Goal: Task Accomplishment & Management: Manage account settings

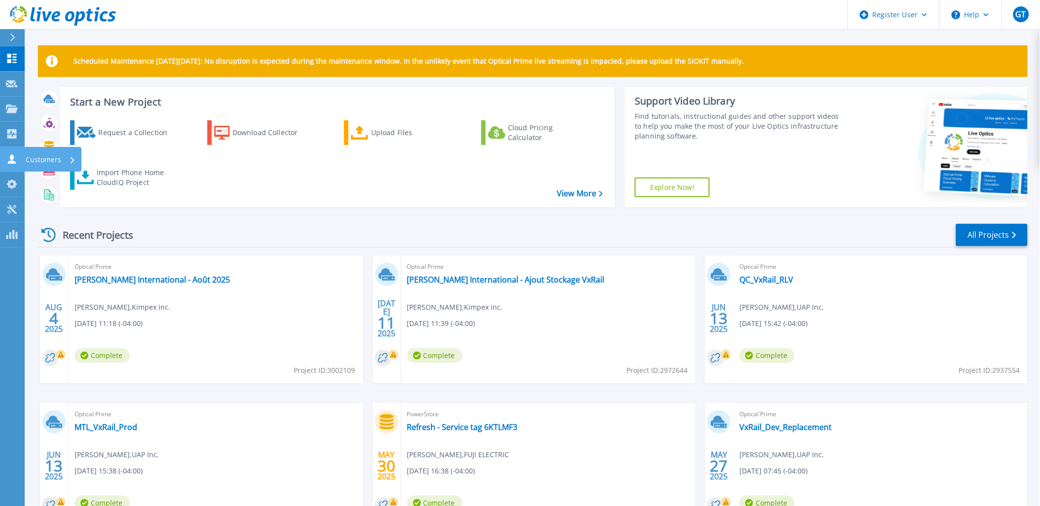
click at [62, 160] on div "Customers" at bounding box center [51, 160] width 50 height 26
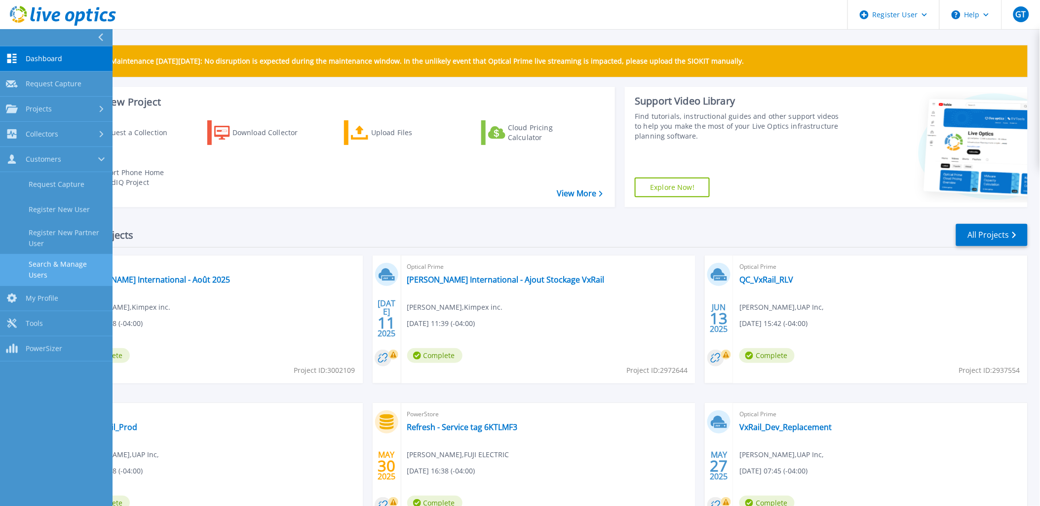
click at [43, 262] on link "Search & Manage Users" at bounding box center [56, 270] width 113 height 32
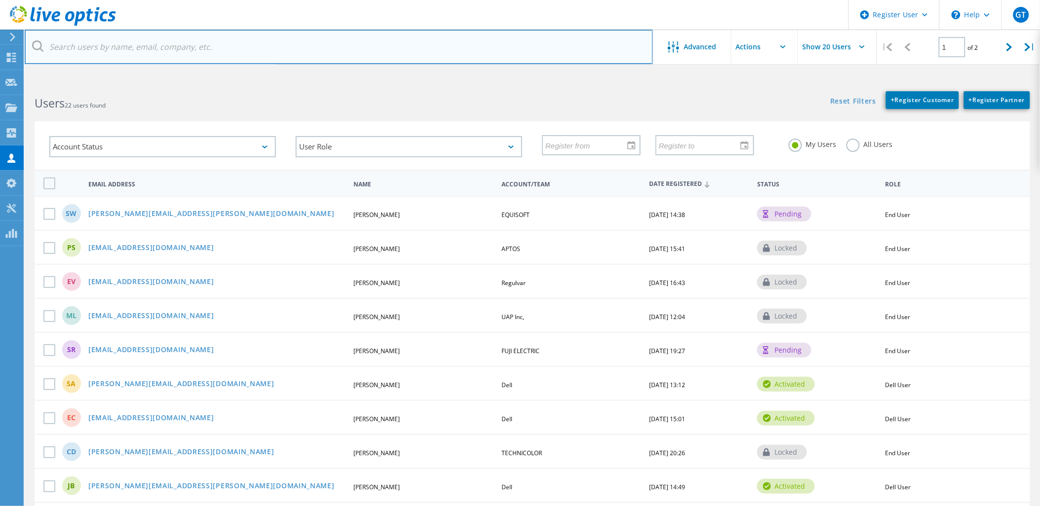
click at [99, 51] on input "text" at bounding box center [339, 47] width 628 height 35
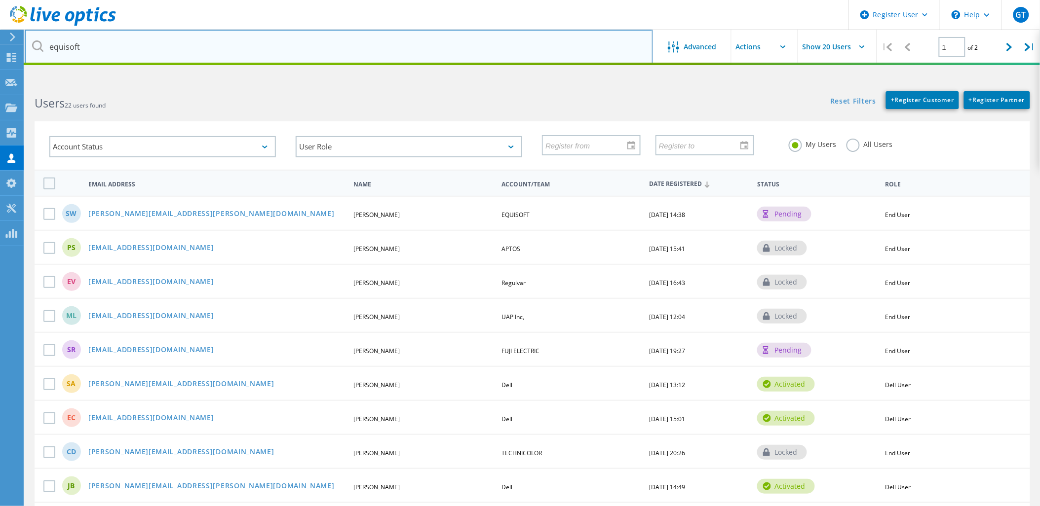
type input "equisoft"
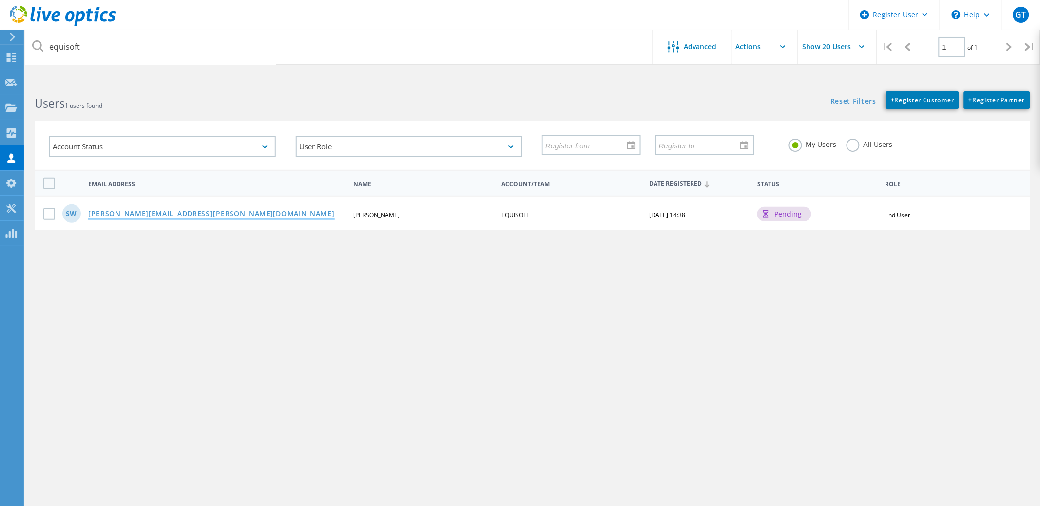
click at [125, 210] on link "Scott.Wilson@equisoft.com" at bounding box center [211, 214] width 246 height 8
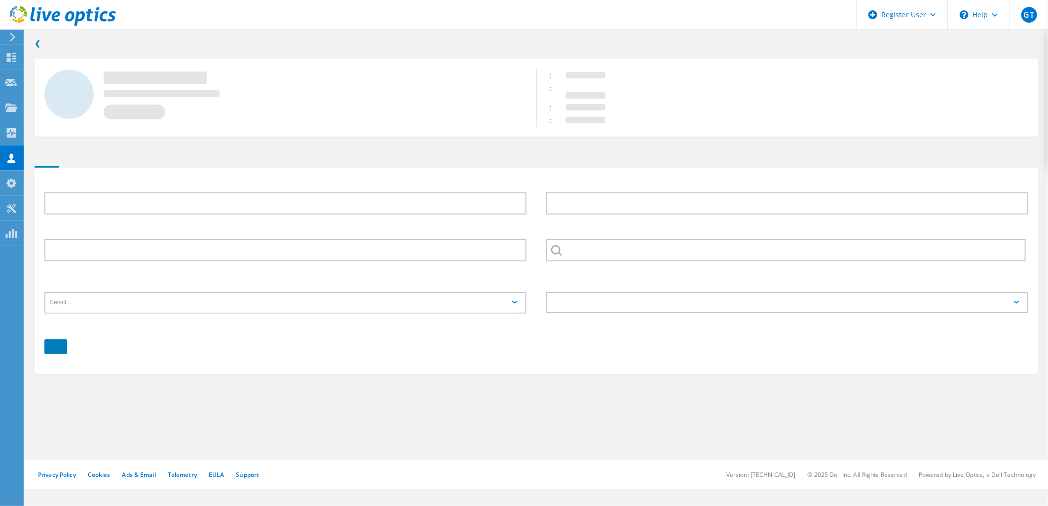
type input "Scott"
type input "Wilson"
type input "EQUISOFT"
type input "English"
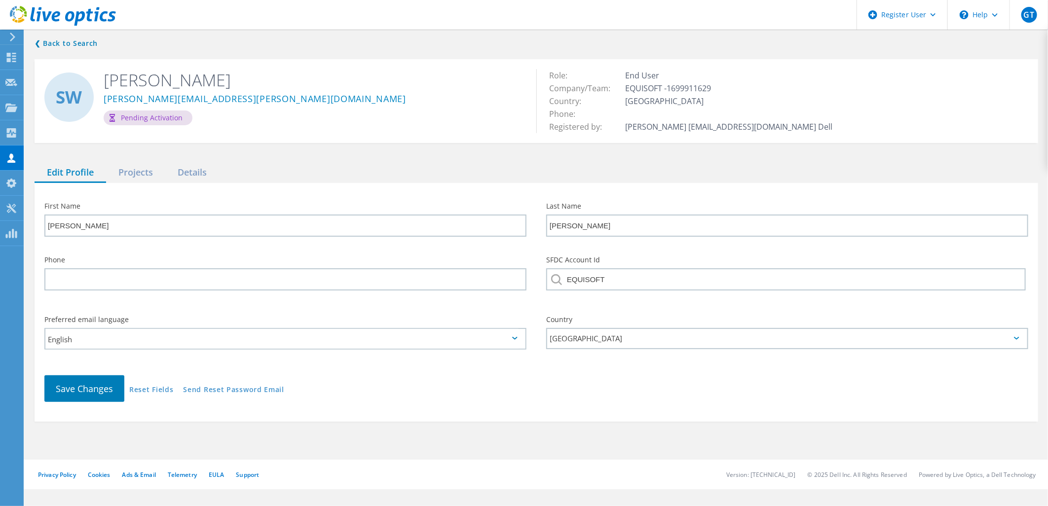
click at [132, 149] on div "❮ Back to Search SW Scott Wilson Scott.Wilson@equisoft.com Pending Activation R…" at bounding box center [537, 230] width 1024 height 404
click at [137, 163] on div "Projects" at bounding box center [135, 173] width 59 height 20
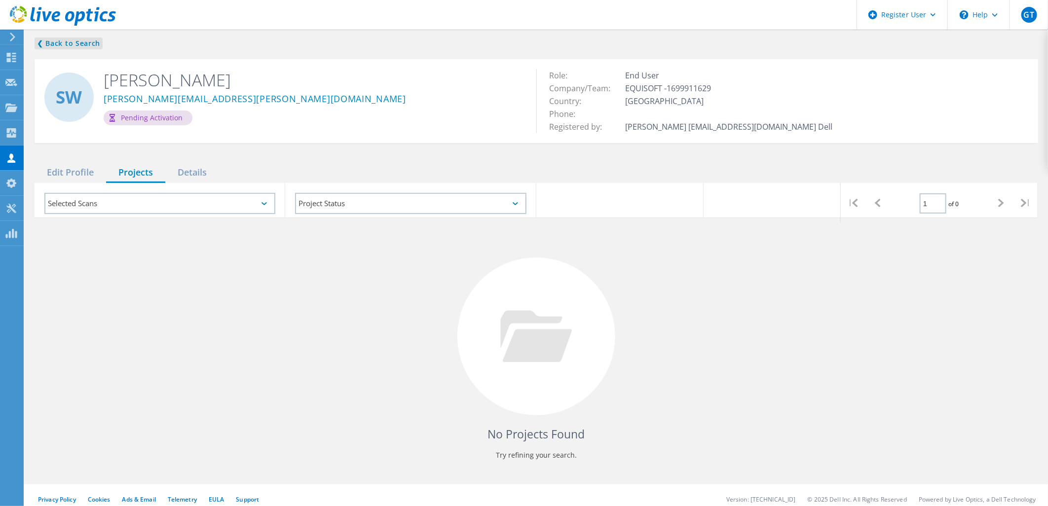
click at [48, 39] on link "❮ Back to Search" at bounding box center [69, 44] width 68 height 12
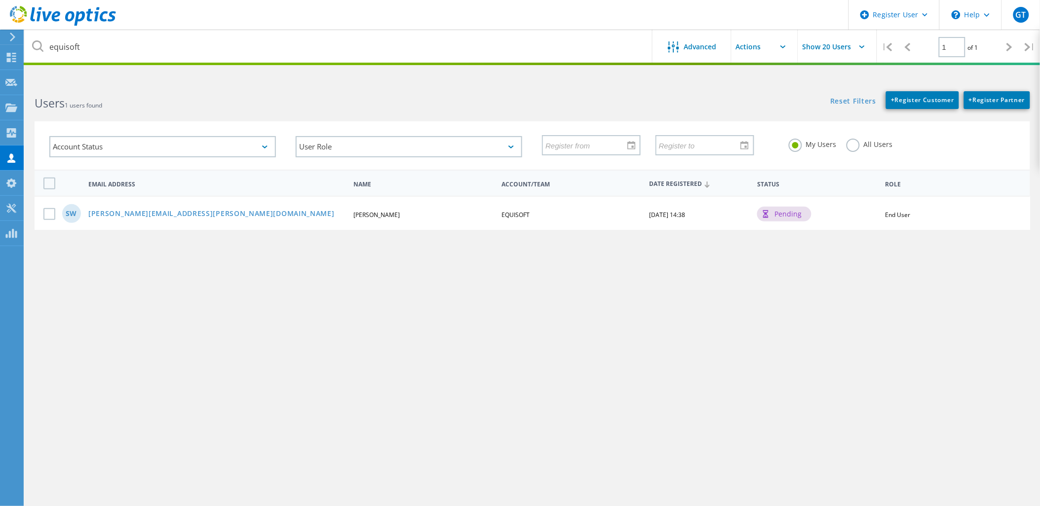
drag, startPoint x: 190, startPoint y: 348, endPoint x: 235, endPoint y: 179, distance: 174.8
click at [190, 344] on div "equisoft Advanced Show 20 Users | 1 of 1 | Email Address First Name Last Name A…" at bounding box center [532, 297] width 1015 height 432
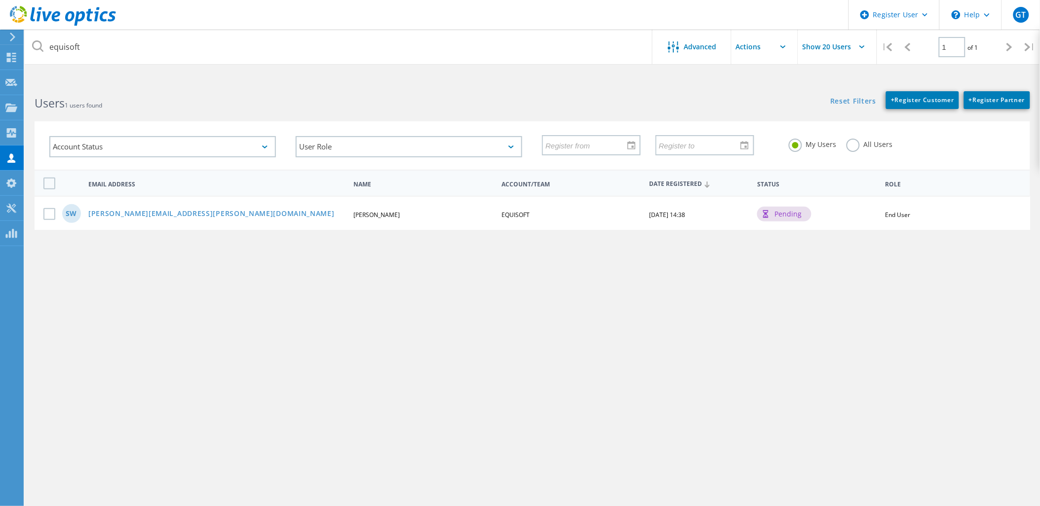
click at [847, 141] on label "All Users" at bounding box center [870, 143] width 46 height 9
click at [0, 0] on input "All Users" at bounding box center [0, 0] width 0 height 0
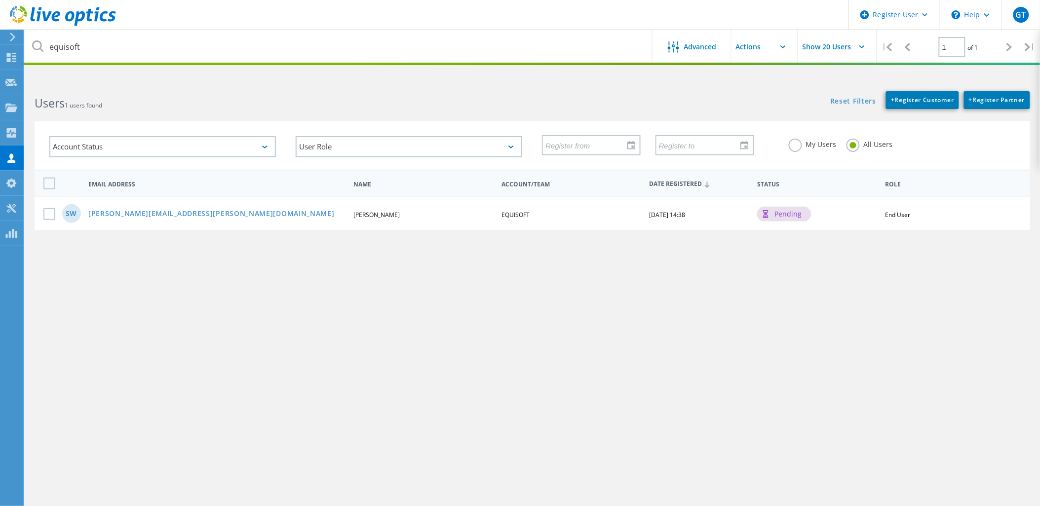
drag, startPoint x: 810, startPoint y: 367, endPoint x: 806, endPoint y: 361, distance: 7.8
click at [810, 363] on div "equisoft Advanced Show 20 Users | 1 of 1 | Email Address First Name Last Name A…" at bounding box center [532, 297] width 1015 height 432
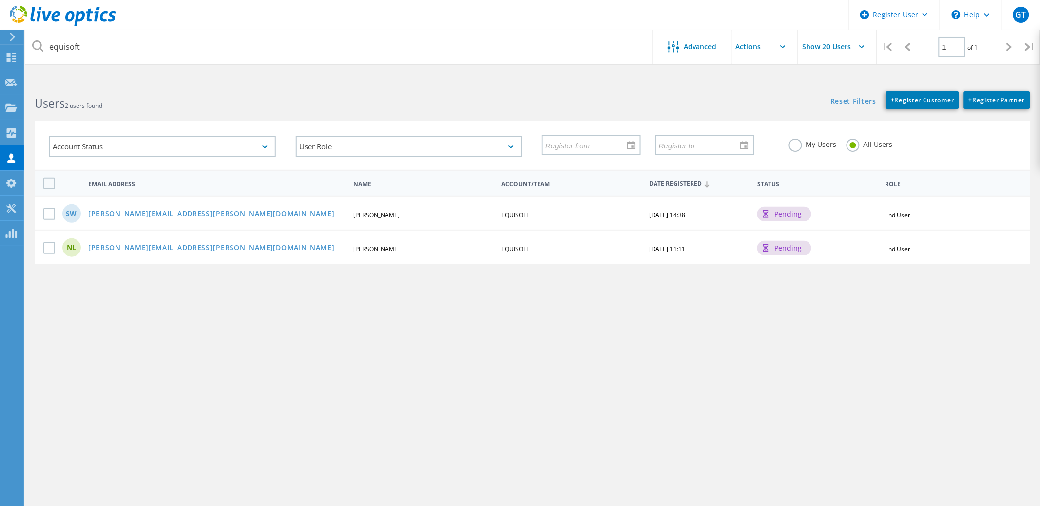
click at [633, 387] on div "equisoft Advanced Show 20 Users | 1 of 1 | Email Address First Name Last Name A…" at bounding box center [532, 297] width 1015 height 432
click at [410, 415] on div "equisoft Advanced Show 20 Users | 1 of 1 | Email Address First Name Last Name A…" at bounding box center [532, 297] width 1015 height 432
click at [667, 473] on div "equisoft Advanced Show 20 Users | 1 of 1 | Email Address First Name Last Name A…" at bounding box center [532, 297] width 1015 height 432
click at [130, 244] on link "nicolas.ledoux@equisoft.com" at bounding box center [211, 248] width 246 height 8
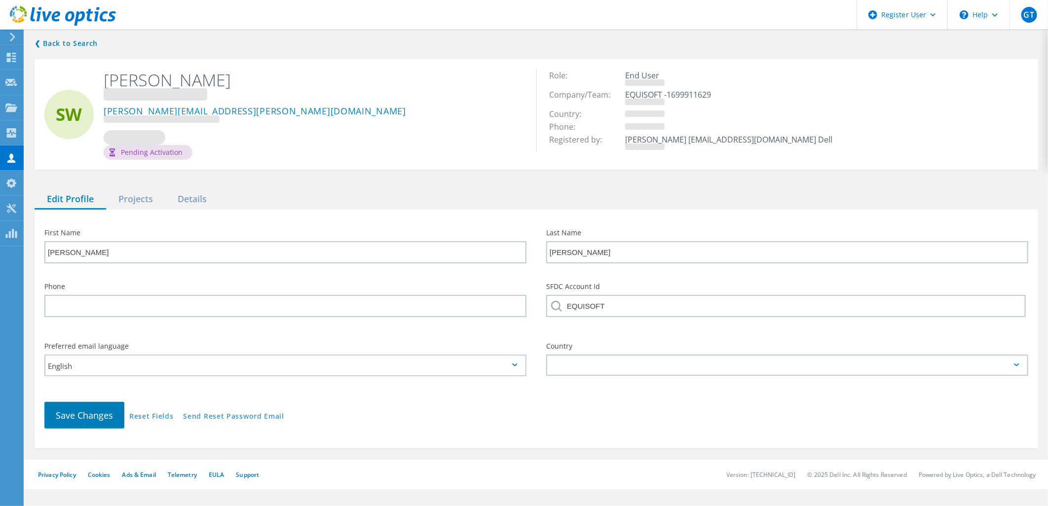
type input "Nicolas"
type input "Ledoux"
type input "Français"
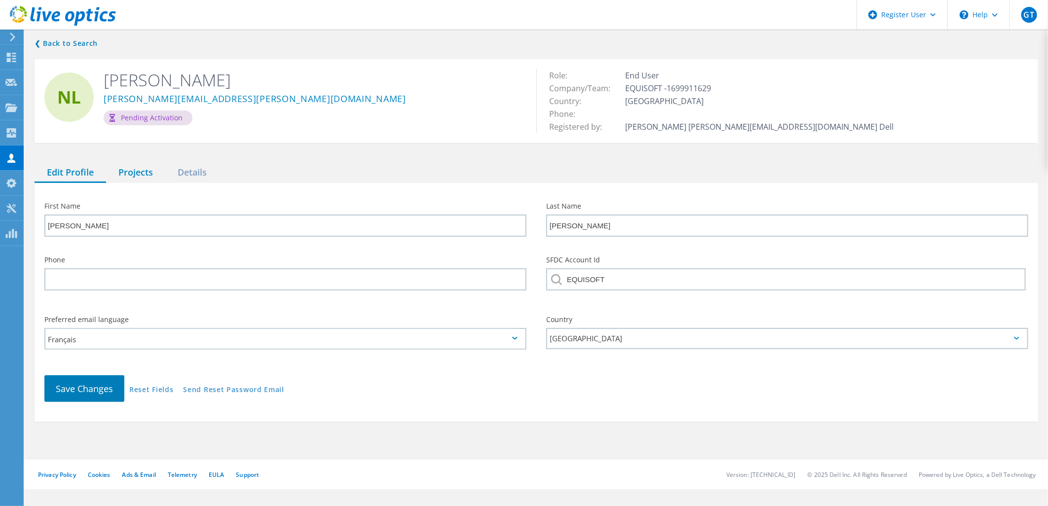
click at [138, 163] on div "Projects" at bounding box center [135, 173] width 59 height 20
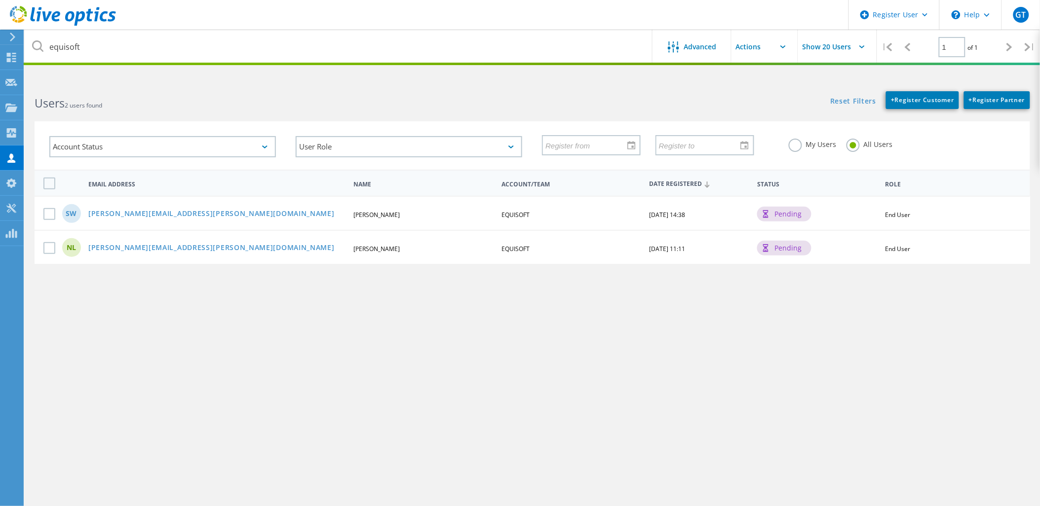
drag, startPoint x: 448, startPoint y: 381, endPoint x: 455, endPoint y: 366, distance: 15.7
click at [450, 379] on div "equisoft Advanced Show 20 Users | 1 of 1 | Email Address First Name Last Name A…" at bounding box center [532, 297] width 1015 height 432
